Goal: Task Accomplishment & Management: Use online tool/utility

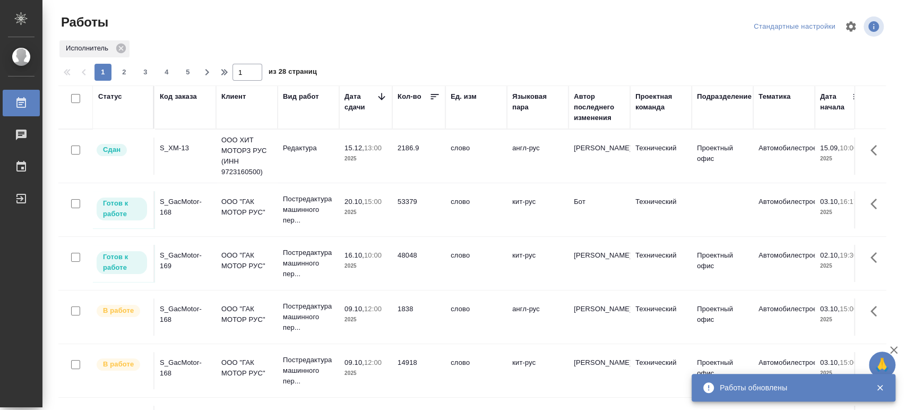
scroll to position [118, 0]
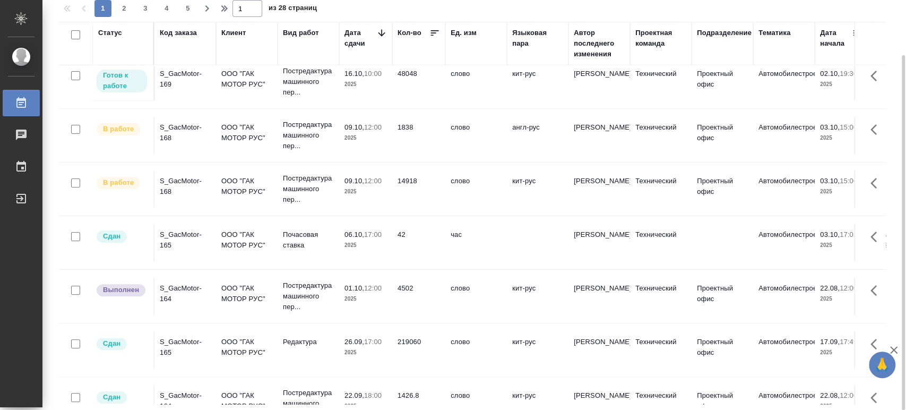
click at [169, 76] on div "S_GacMotor-169" at bounding box center [185, 78] width 51 height 21
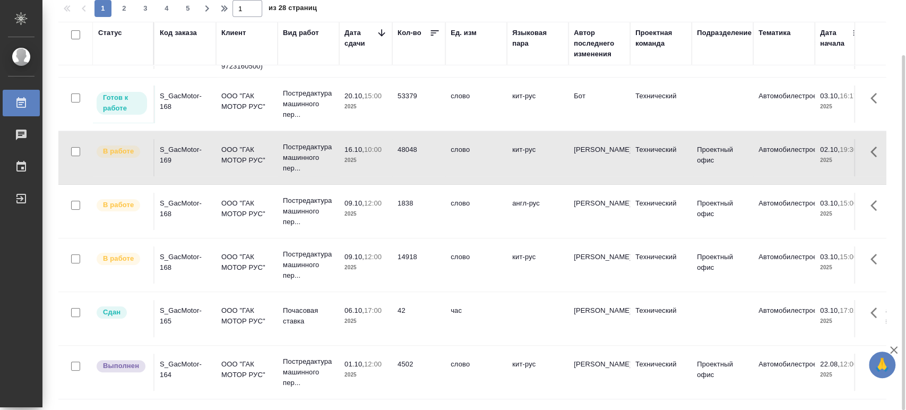
scroll to position [0, 0]
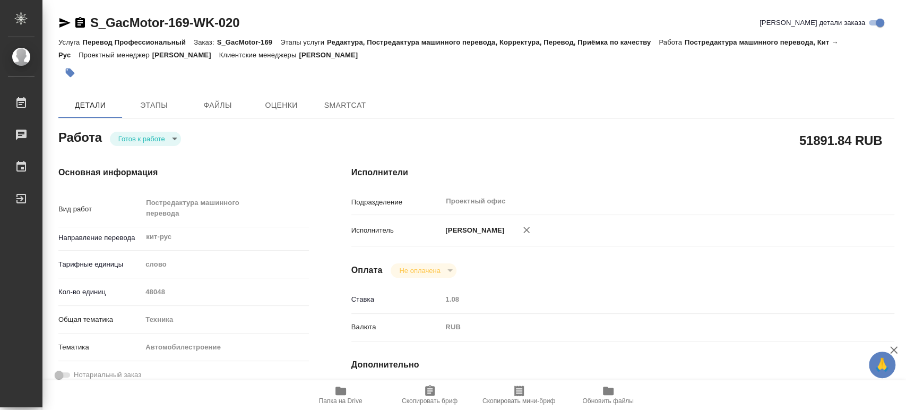
type textarea "x"
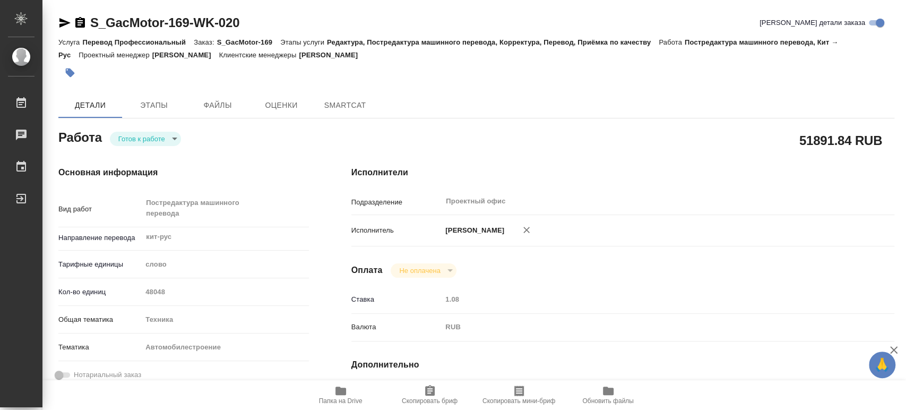
type textarea "x"
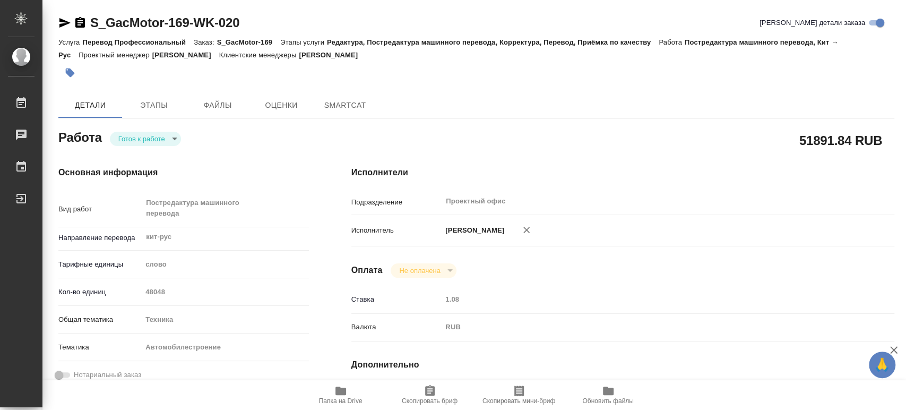
type textarea "x"
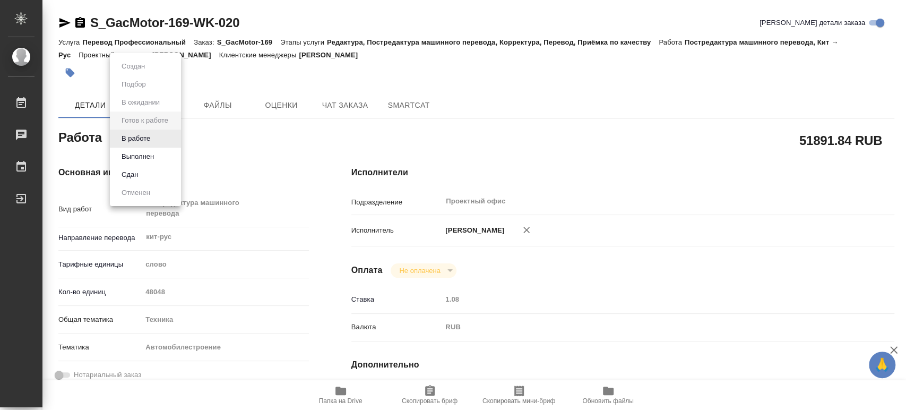
click at [174, 137] on body "🙏 .cls-1 fill:#fff; AWATERA Tsaturyan Robert Работы Чаты График Выйти S_GacMoto…" at bounding box center [453, 205] width 906 height 410
type textarea "x"
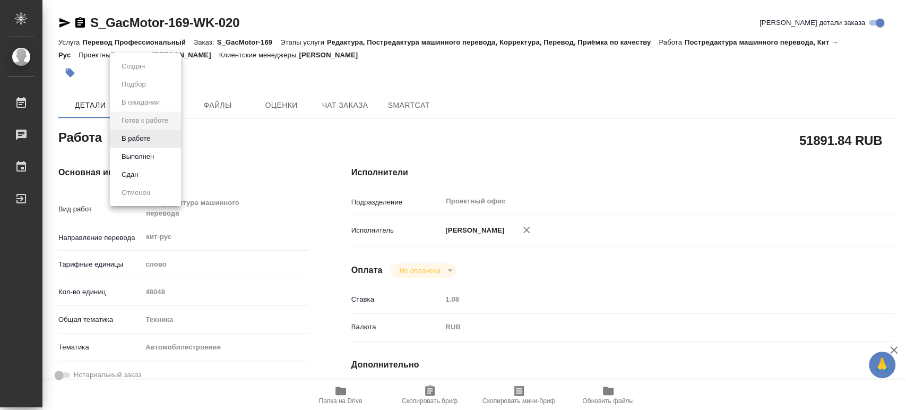
type textarea "x"
click at [133, 139] on button "В работе" at bounding box center [135, 139] width 35 height 12
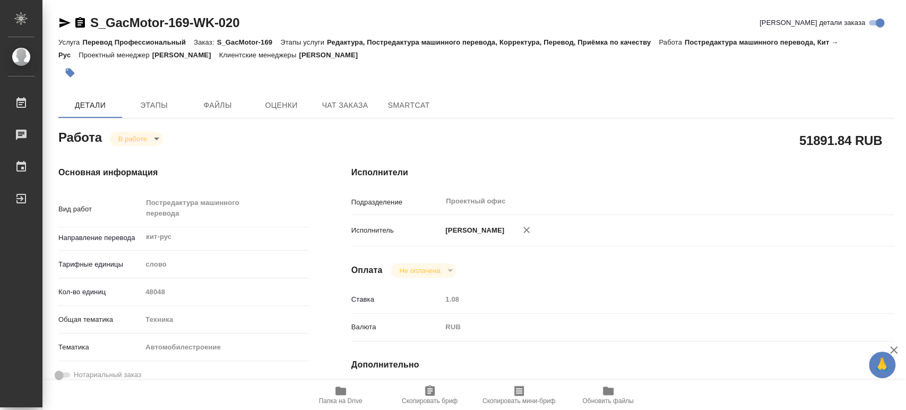
type textarea "x"
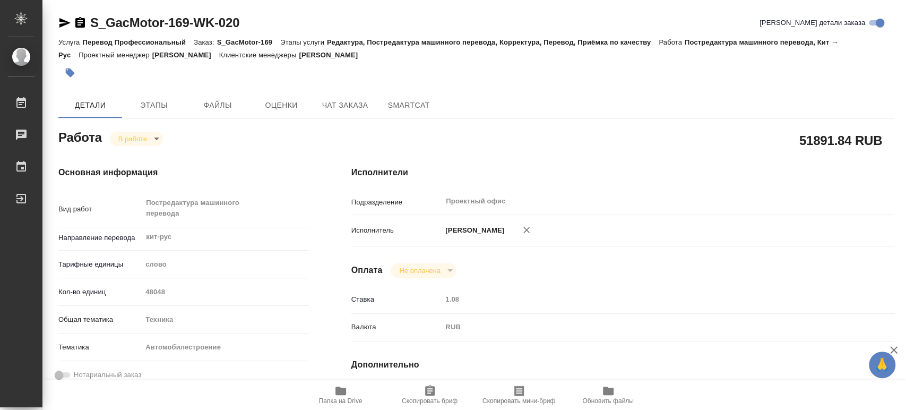
type textarea "x"
